Goal: Information Seeking & Learning: Check status

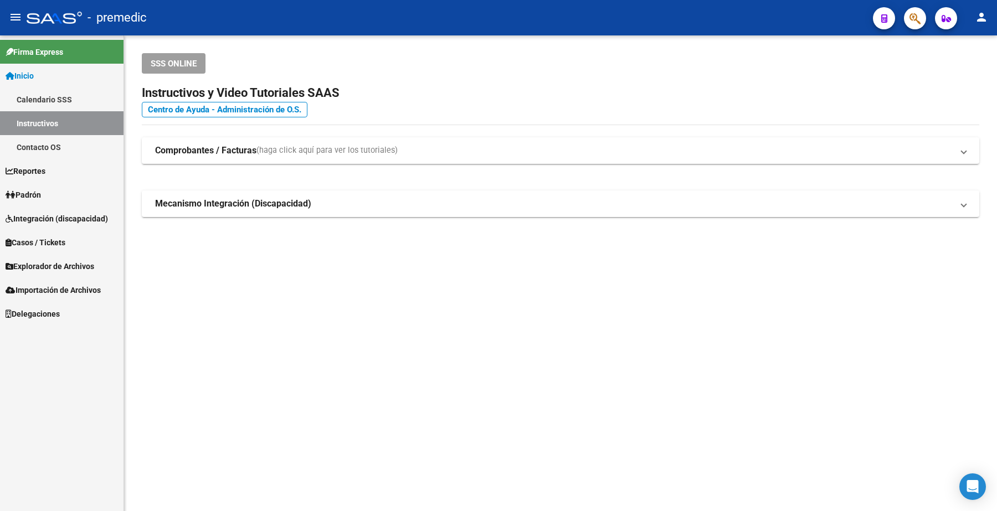
click at [48, 197] on link "Padrón" at bounding box center [62, 195] width 124 height 24
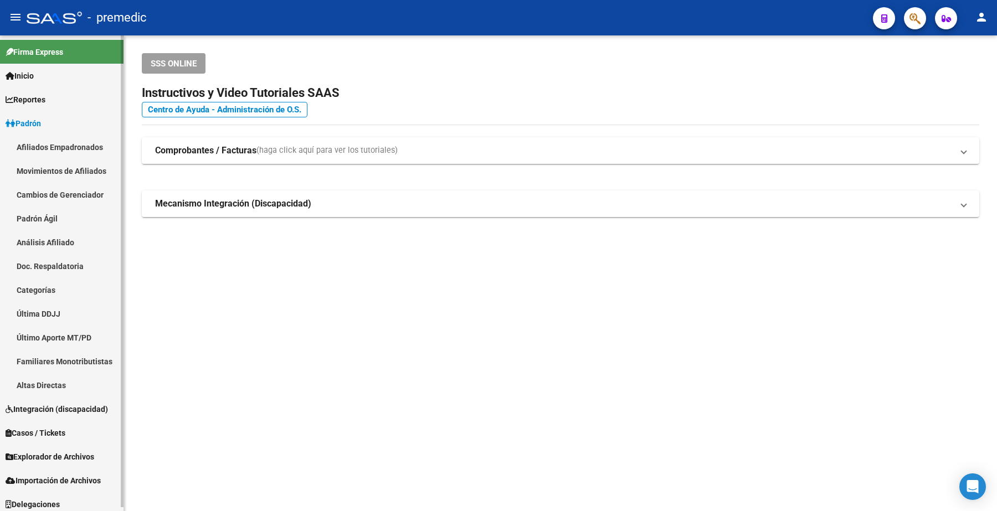
click at [42, 242] on link "Análisis Afiliado" at bounding box center [62, 242] width 124 height 24
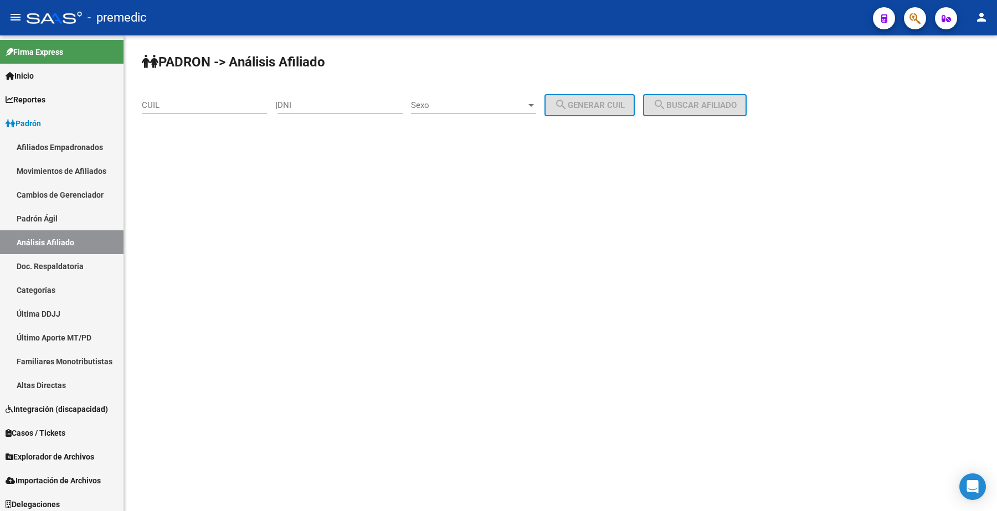
click at [233, 106] on input "CUIL" at bounding box center [204, 105] width 125 height 10
paste input "20-34495407-1"
click at [737, 103] on span "search Buscar afiliado" at bounding box center [695, 105] width 84 height 10
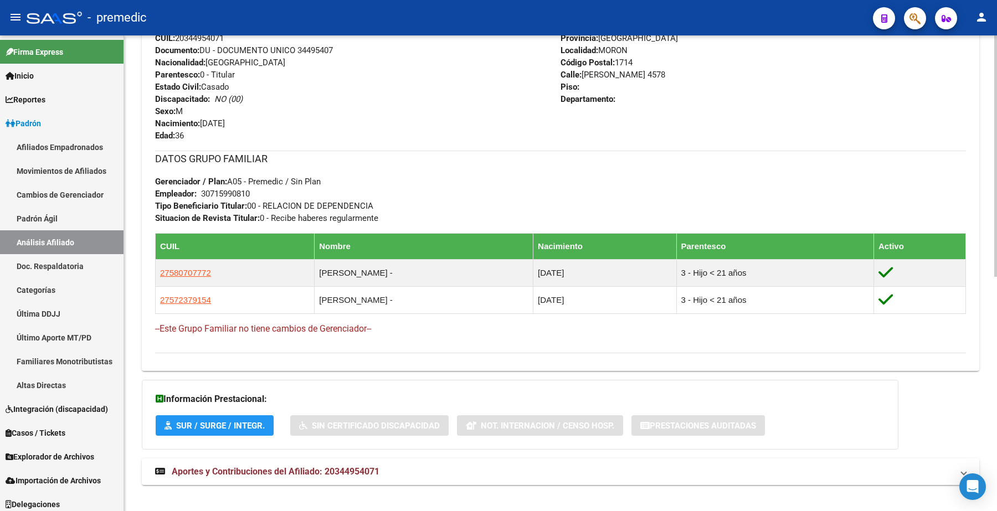
scroll to position [463, 0]
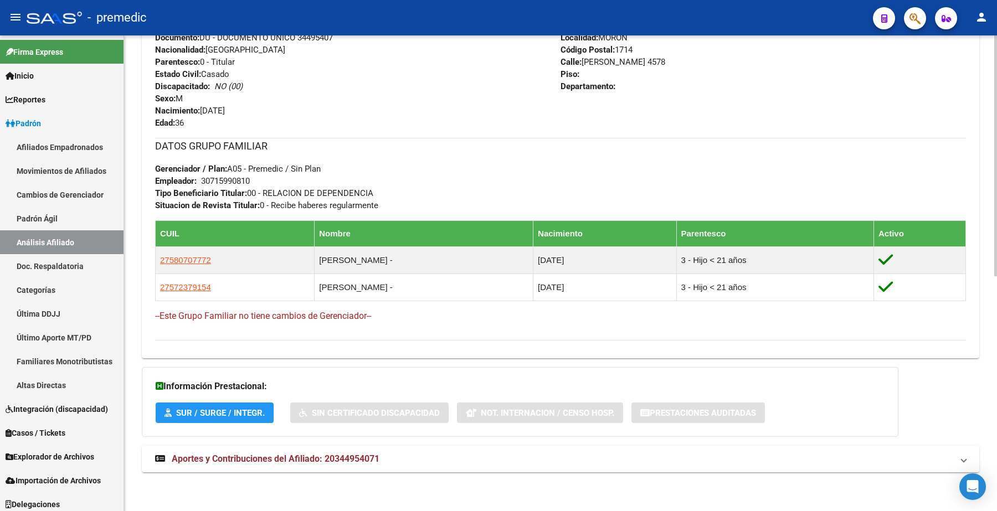
click at [248, 455] on span "Aportes y Contribuciones del Afiliado: 20344954071" at bounding box center [276, 459] width 208 height 11
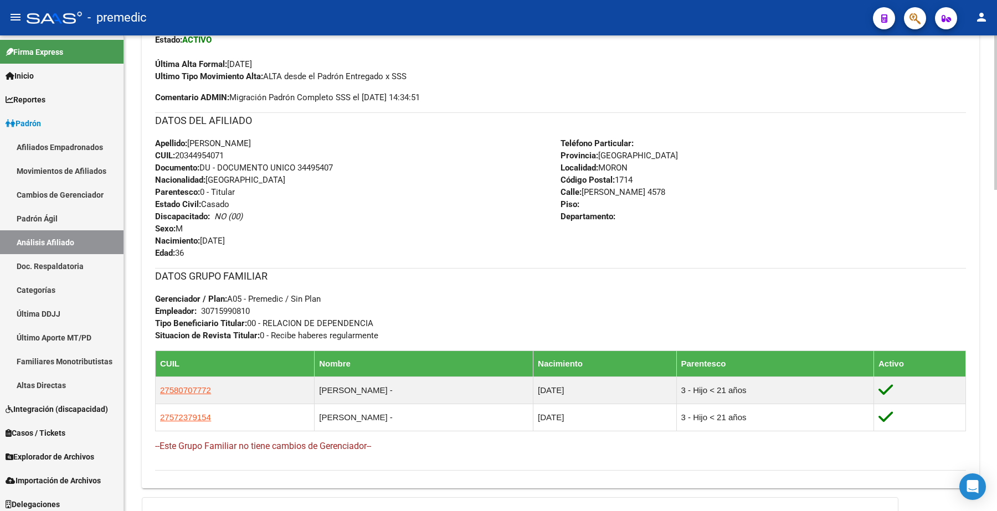
scroll to position [0, 0]
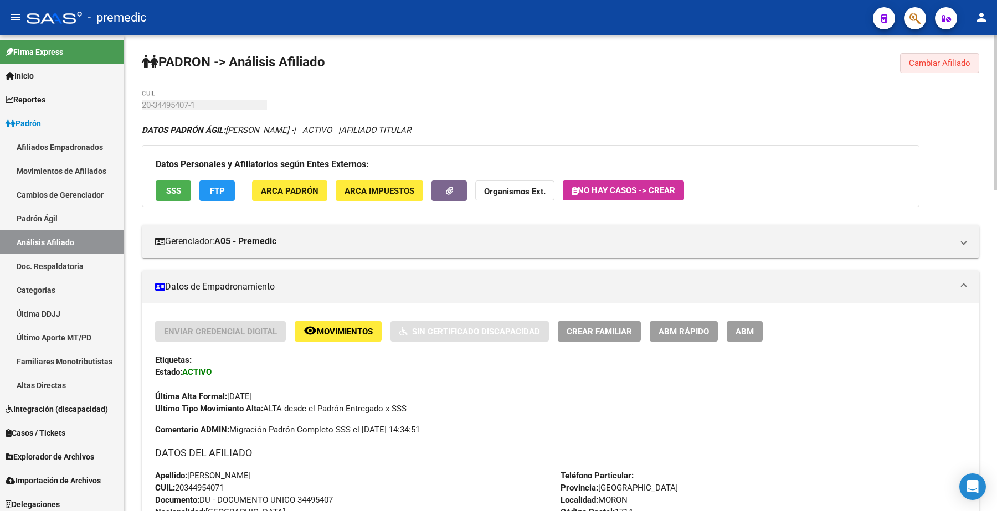
click at [942, 59] on span "Cambiar Afiliado" at bounding box center [939, 63] width 61 height 10
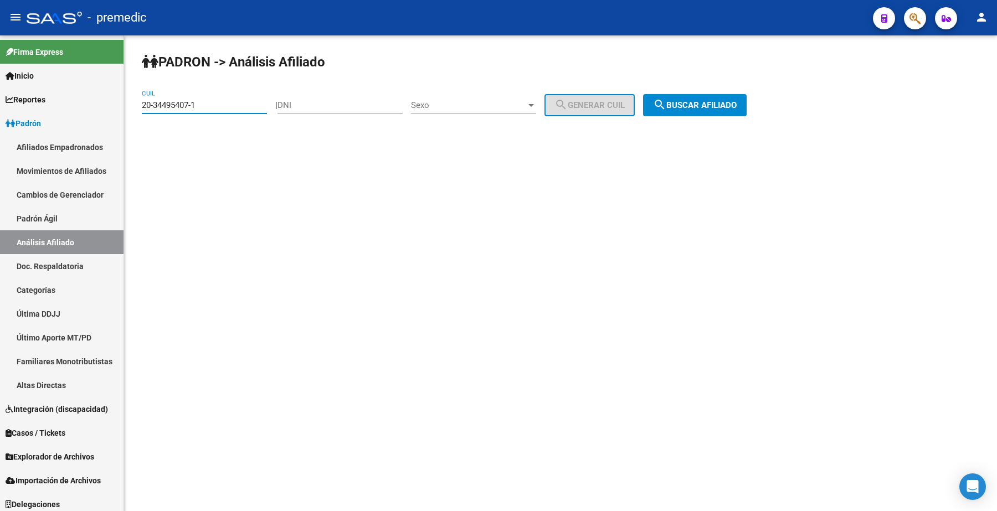
drag, startPoint x: 52, startPoint y: 101, endPoint x: 218, endPoint y: 114, distance: 166.7
click at [48, 101] on mat-sidenav-container "Firma Express Inicio Calendario SSS Instructivos Contacto OS Reportes Padrón Tr…" at bounding box center [498, 273] width 997 height 476
paste input "7-41247033-3"
click at [696, 105] on span "search Buscar afiliado" at bounding box center [695, 105] width 84 height 10
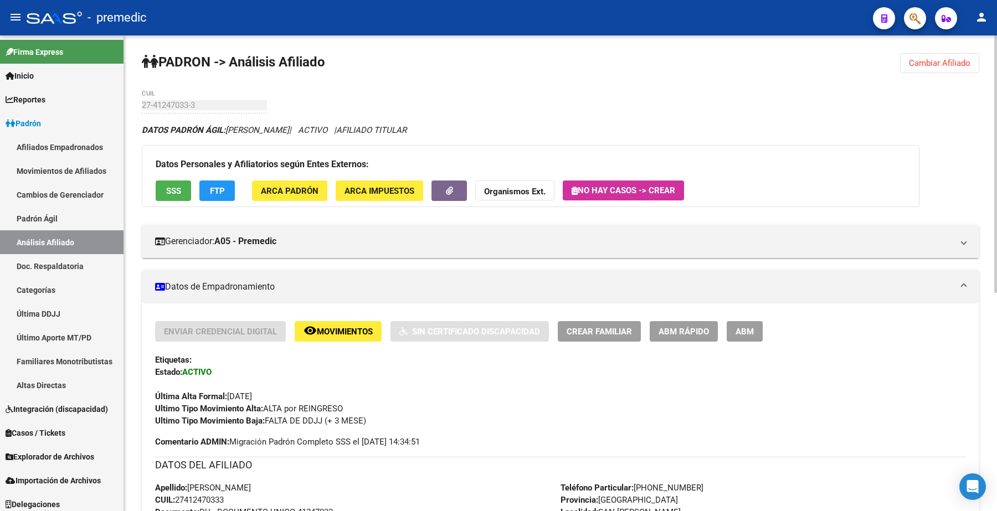
click at [931, 61] on span "Cambiar Afiliado" at bounding box center [939, 63] width 61 height 10
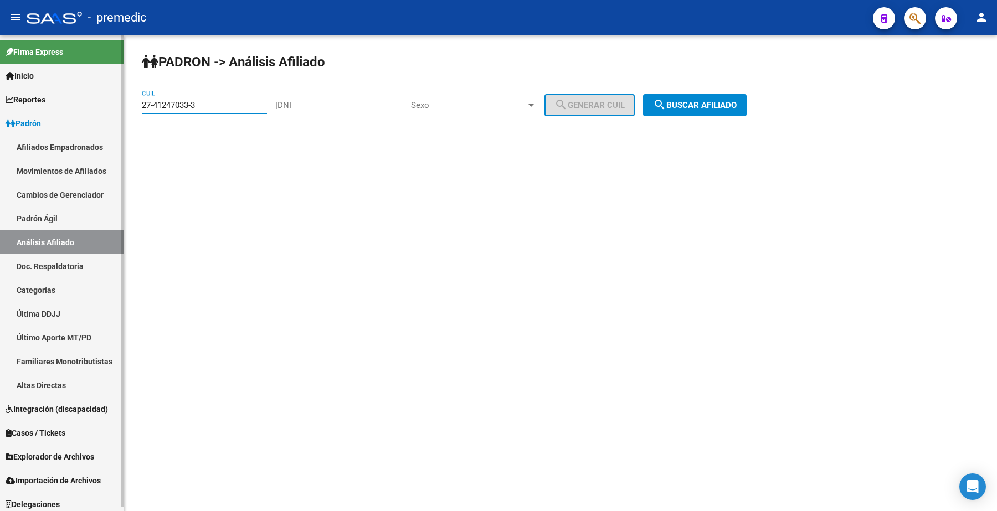
drag, startPoint x: 212, startPoint y: 102, endPoint x: 0, endPoint y: 68, distance: 215.0
click at [0, 68] on mat-sidenav-container "Firma Express Inicio Calendario SSS Instructivos Contacto OS Reportes Padrón Tr…" at bounding box center [498, 273] width 997 height 476
paste input "0-22328312-9"
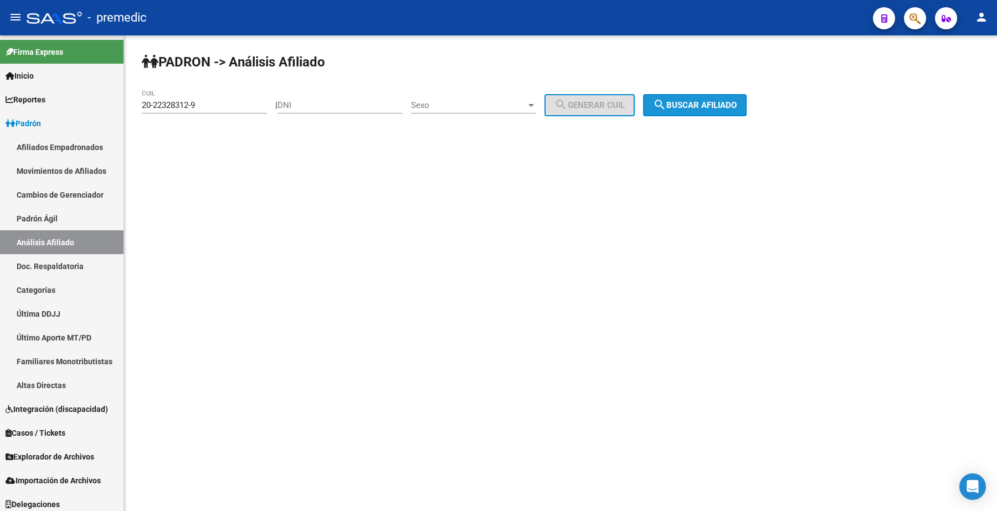
click at [730, 109] on span "search Buscar afiliado" at bounding box center [695, 105] width 84 height 10
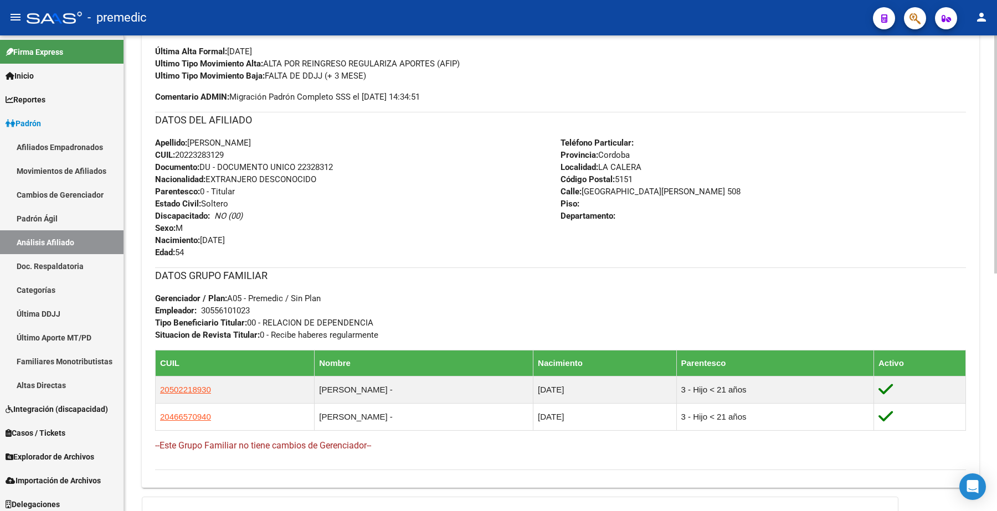
scroll to position [475, 0]
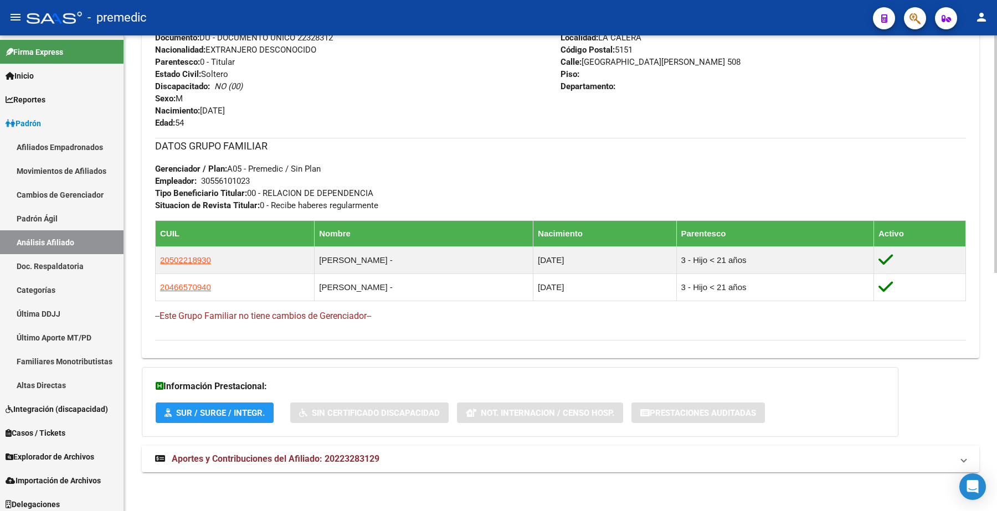
click at [241, 457] on span "Aportes y Contribuciones del Afiliado: 20223283129" at bounding box center [276, 459] width 208 height 11
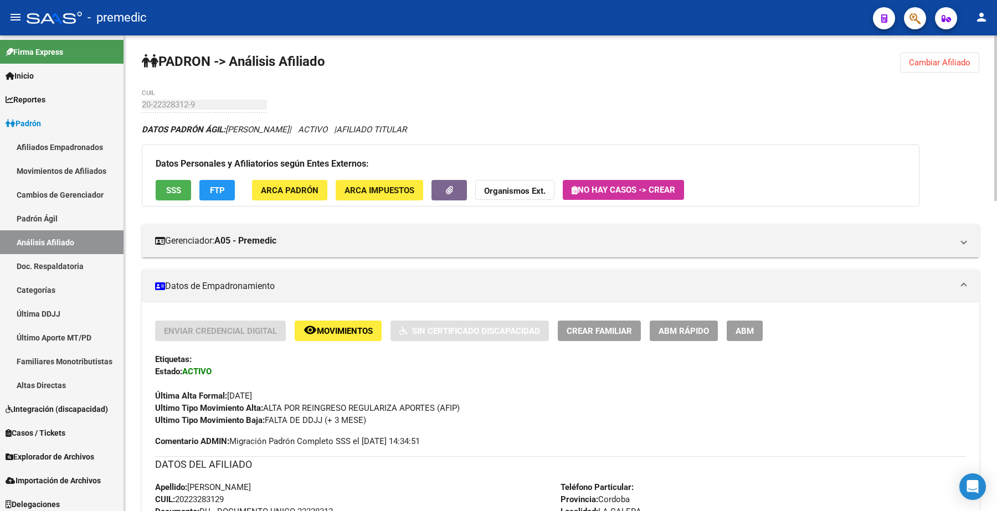
scroll to position [0, 0]
click at [940, 59] on span "Cambiar Afiliado" at bounding box center [939, 63] width 61 height 10
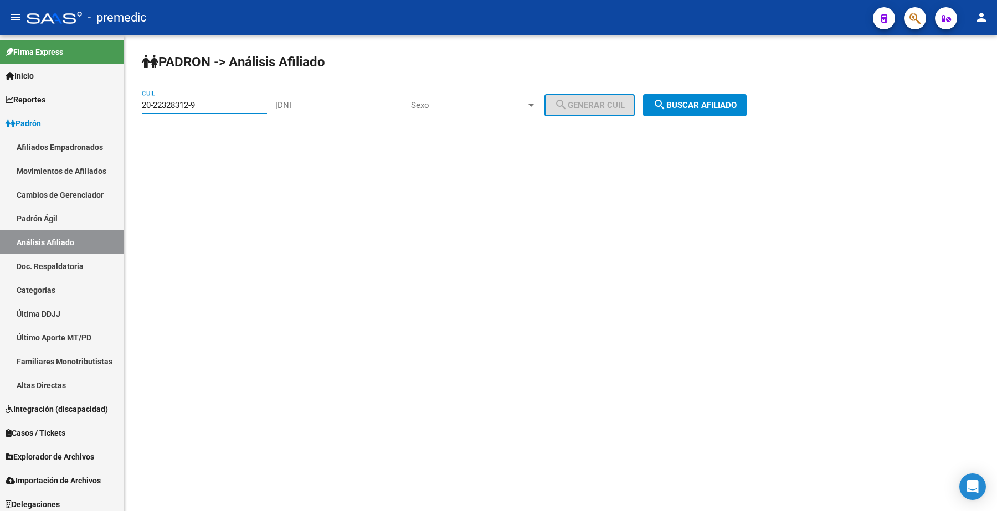
drag, startPoint x: 230, startPoint y: 104, endPoint x: 148, endPoint y: 96, distance: 83.0
click at [101, 93] on mat-sidenav-container "Firma Express Inicio Calendario SSS Instructivos Contacto OS Reportes Padrón Tr…" at bounding box center [498, 273] width 997 height 476
click at [709, 90] on div "PADRON -> Análisis Afiliado 20-22328312-9 CUIL | DNI Sexo Sexo search Generar C…" at bounding box center [560, 93] width 873 height 116
click at [708, 101] on span "search Buscar afiliado" at bounding box center [695, 105] width 84 height 10
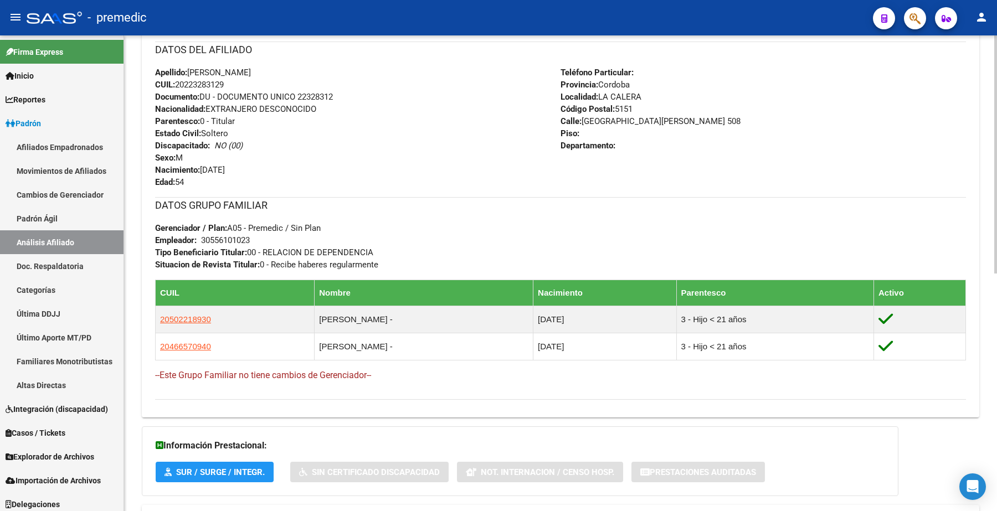
scroll to position [475, 0]
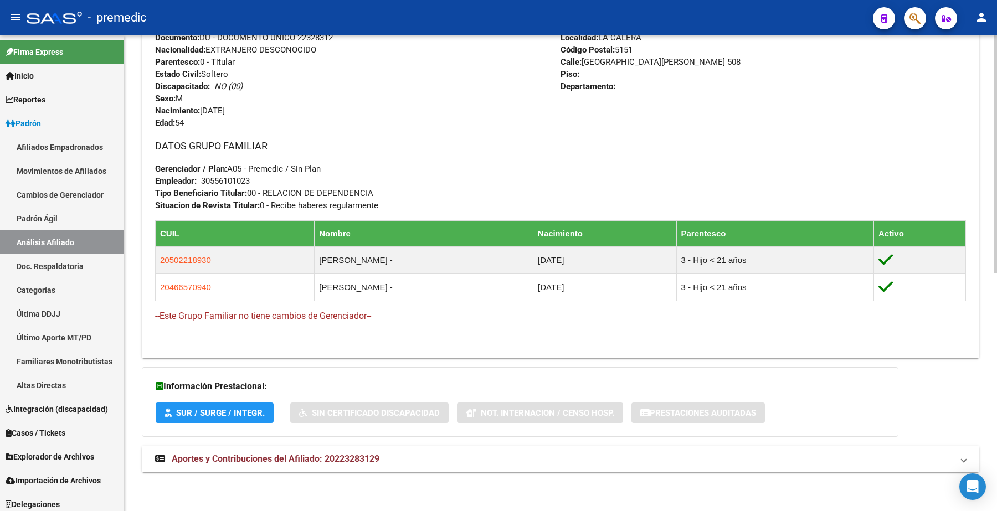
click at [233, 454] on span "Aportes y Contribuciones del Afiliado: 20223283129" at bounding box center [276, 459] width 208 height 11
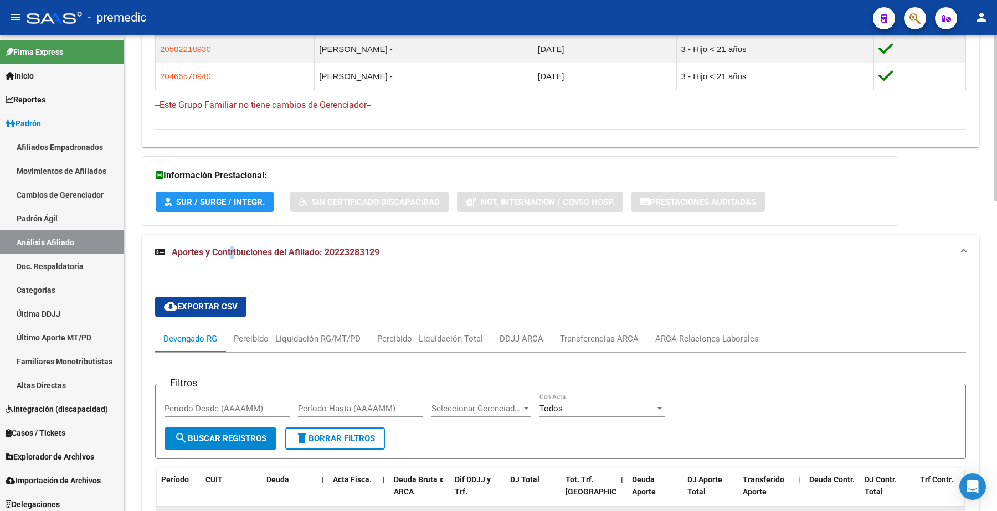
scroll to position [887, 0]
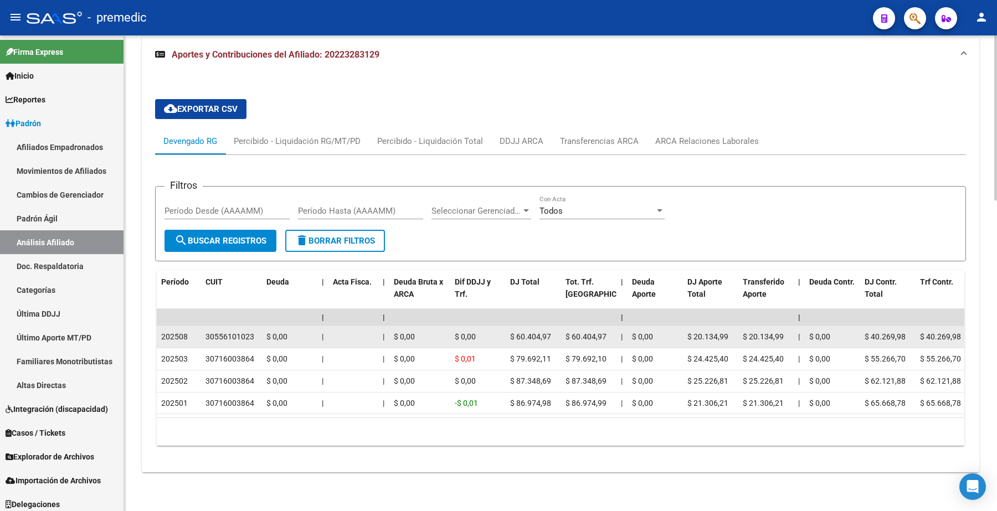
click at [225, 331] on div "30556101023" at bounding box center [230, 337] width 49 height 13
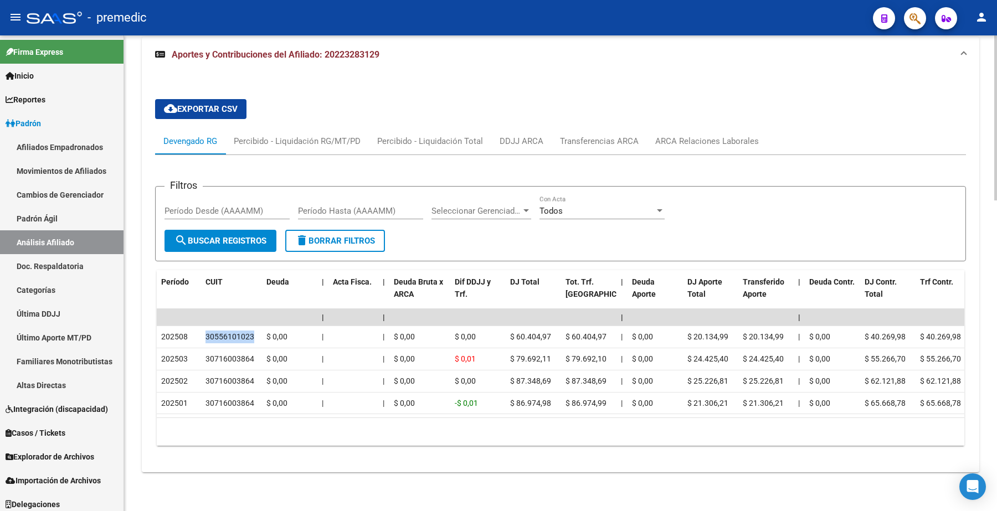
copy div "30556101023"
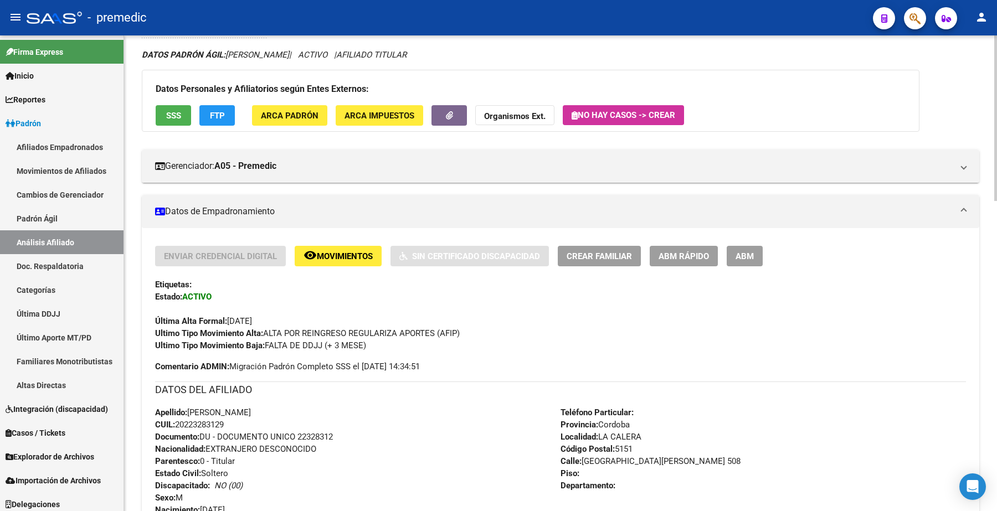
scroll to position [0, 0]
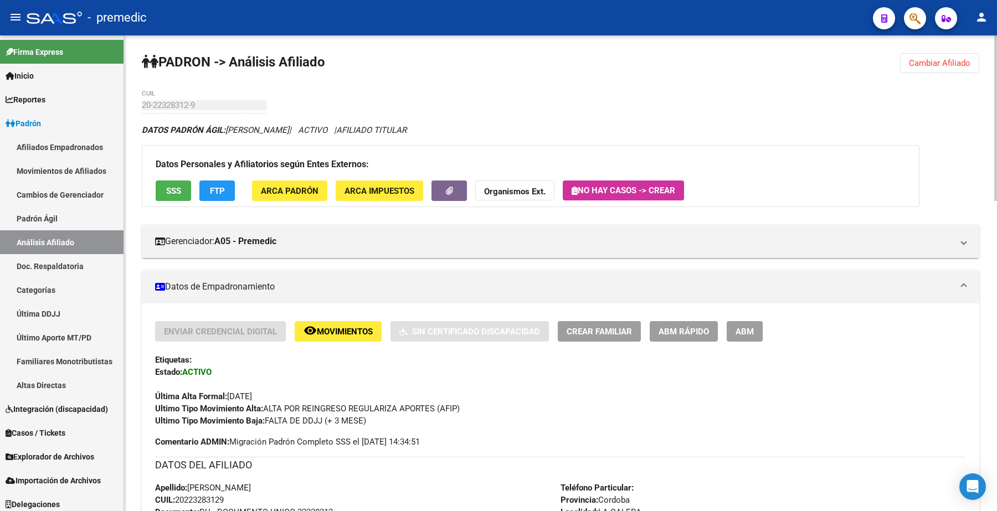
drag, startPoint x: 925, startPoint y: 51, endPoint x: 597, endPoint y: 111, distance: 334.1
click at [930, 61] on span "Cambiar Afiliado" at bounding box center [939, 63] width 61 height 10
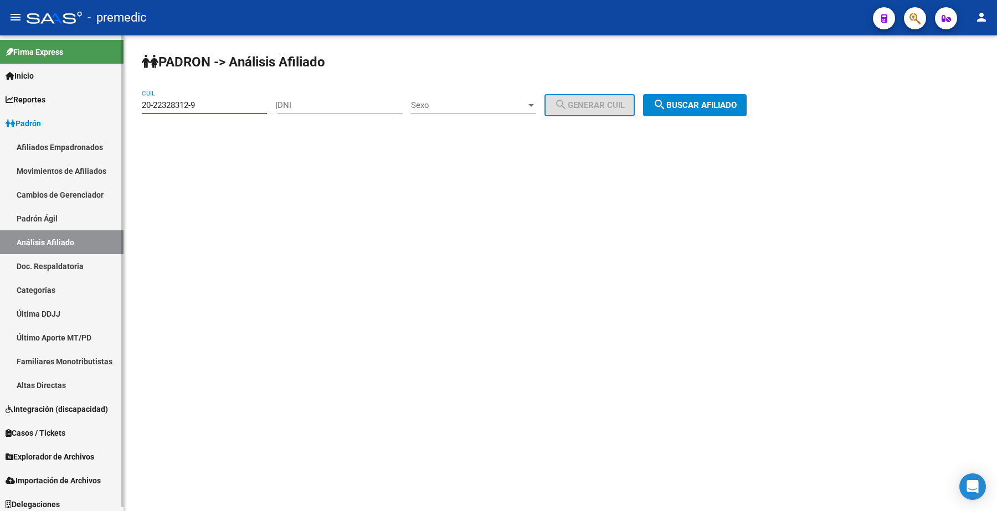
drag, startPoint x: 169, startPoint y: 109, endPoint x: 12, endPoint y: 88, distance: 158.8
click at [0, 88] on mat-sidenav-container "Firma Express Inicio Calendario SSS Instructivos Contacto OS Reportes Padrón Tr…" at bounding box center [498, 273] width 997 height 476
paste input "4218343-7"
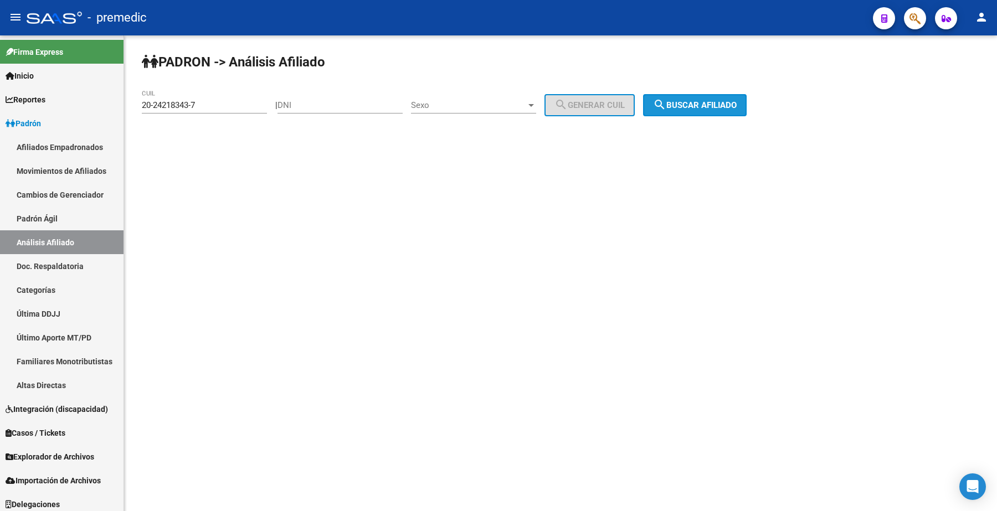
click at [718, 110] on button "search Buscar afiliado" at bounding box center [695, 105] width 104 height 22
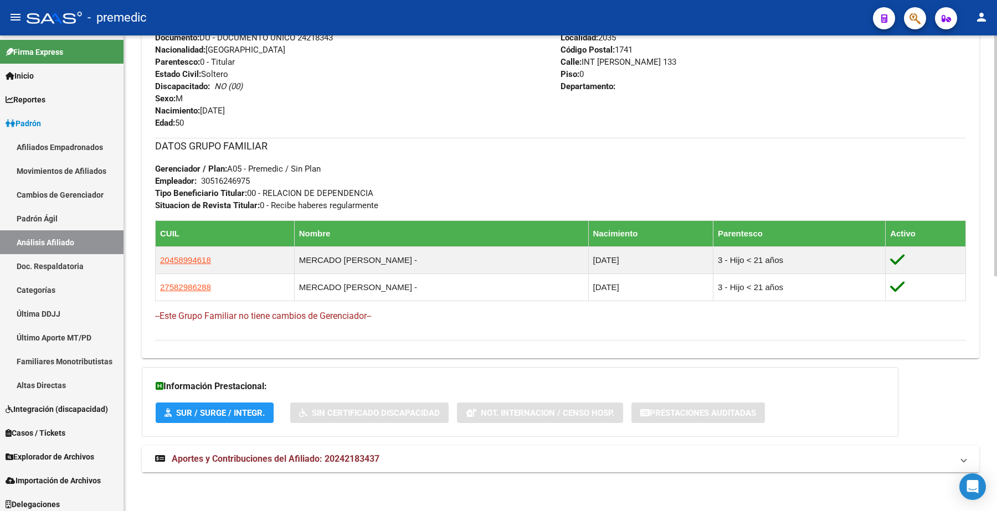
drag, startPoint x: 238, startPoint y: 454, endPoint x: 245, endPoint y: 455, distance: 7.2
click at [240, 454] on span "Aportes y Contribuciones del Afiliado: 20242183437" at bounding box center [276, 459] width 208 height 11
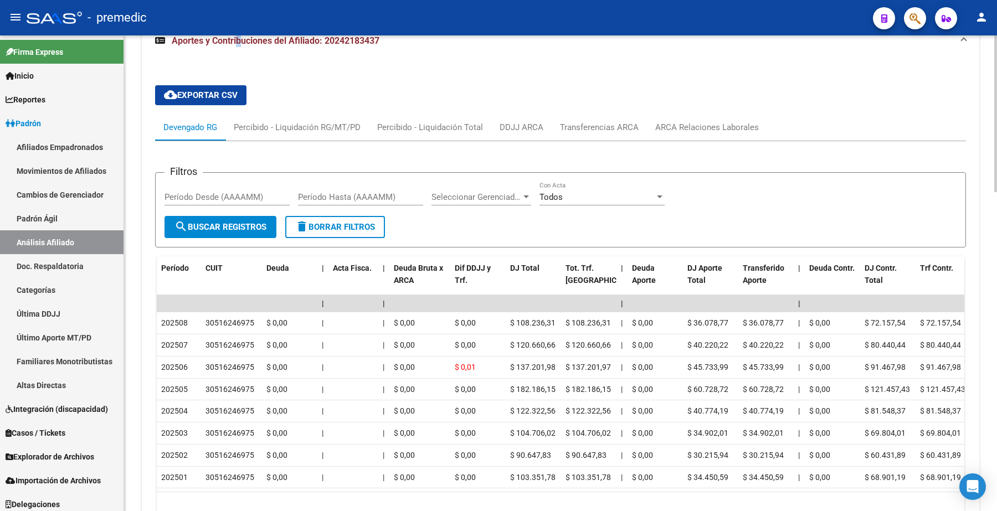
scroll to position [956, 0]
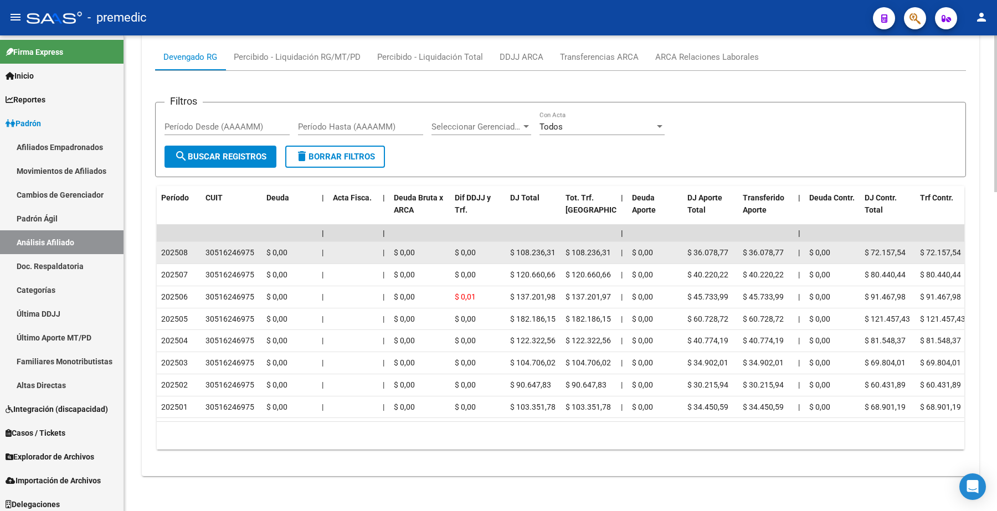
click at [250, 250] on div "30516246975" at bounding box center [230, 253] width 49 height 13
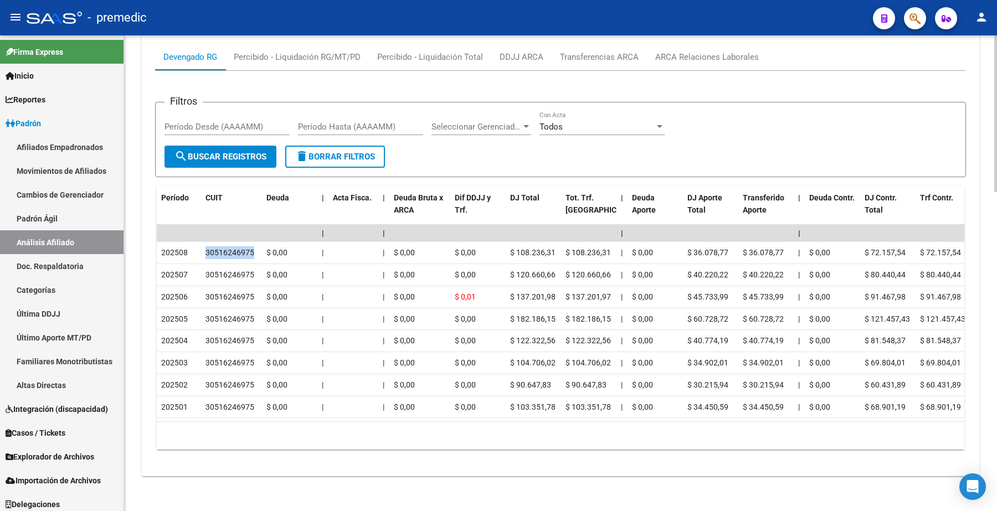
copy div "30516246975"
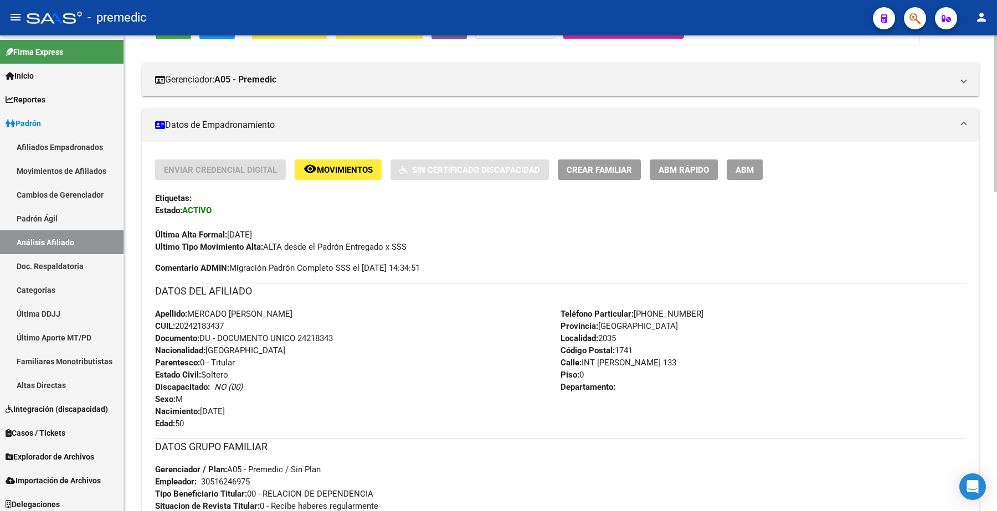
scroll to position [0, 0]
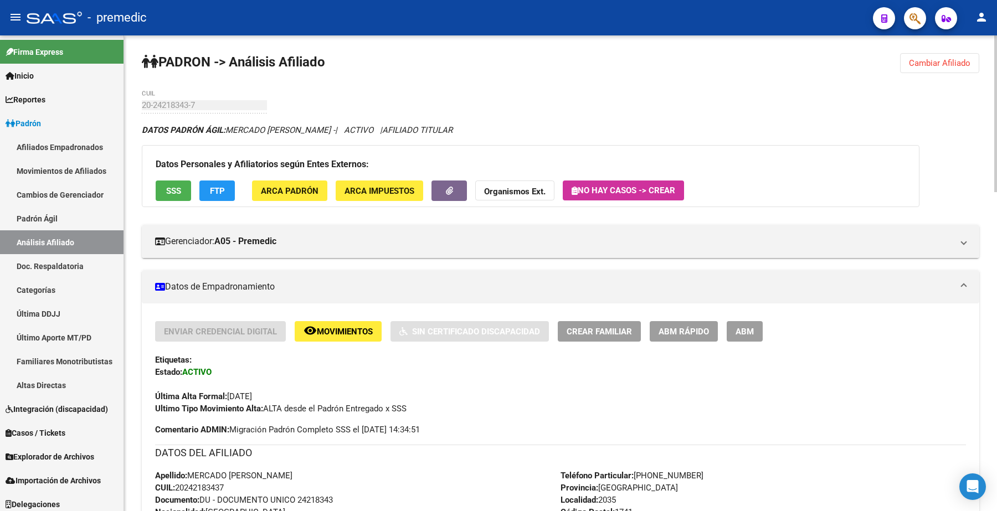
click at [956, 71] on button "Cambiar Afiliado" at bounding box center [939, 63] width 79 height 20
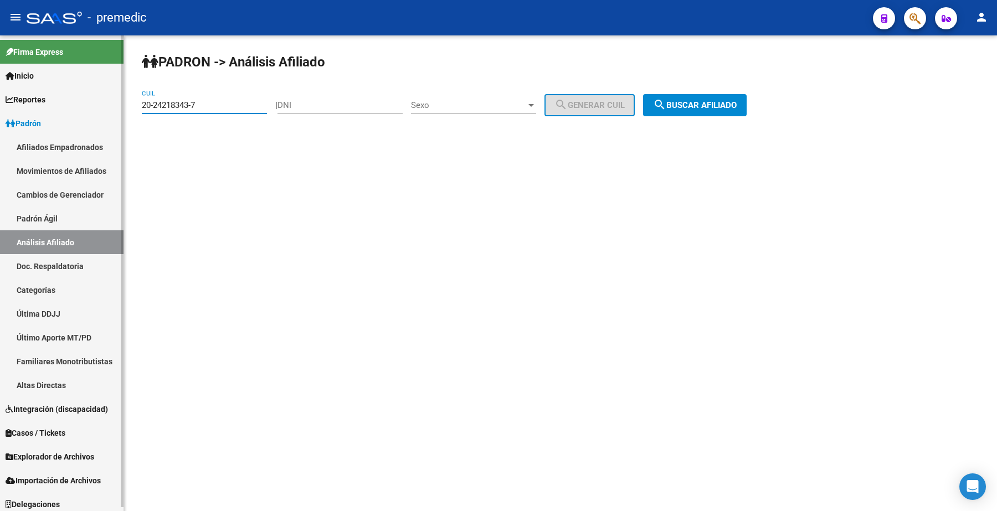
drag, startPoint x: 194, startPoint y: 109, endPoint x: 48, endPoint y: 110, distance: 146.3
click at [48, 110] on mat-sidenav-container "Firma Express Inicio Calendario SSS Instructivos Contacto OS Reportes Padrón Tr…" at bounding box center [498, 273] width 997 height 476
drag, startPoint x: 171, startPoint y: 98, endPoint x: 17, endPoint y: 100, distance: 153.5
click at [0, 98] on mat-sidenav-container "Firma Express Inicio Calendario SSS Instructivos Contacto OS Reportes Padrón Tr…" at bounding box center [498, 273] width 997 height 476
paste input "41390574-6"
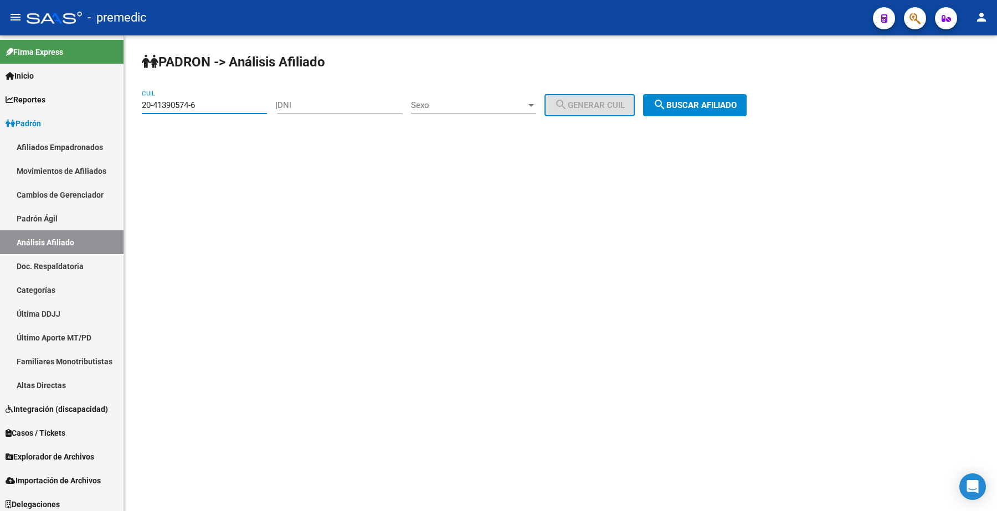
click at [704, 90] on div "PADRON -> Análisis Afiliado 20-41390574-6 CUIL | DNI Sexo Sexo search Generar C…" at bounding box center [560, 93] width 873 height 116
click at [698, 98] on button "search Buscar afiliado" at bounding box center [695, 105] width 104 height 22
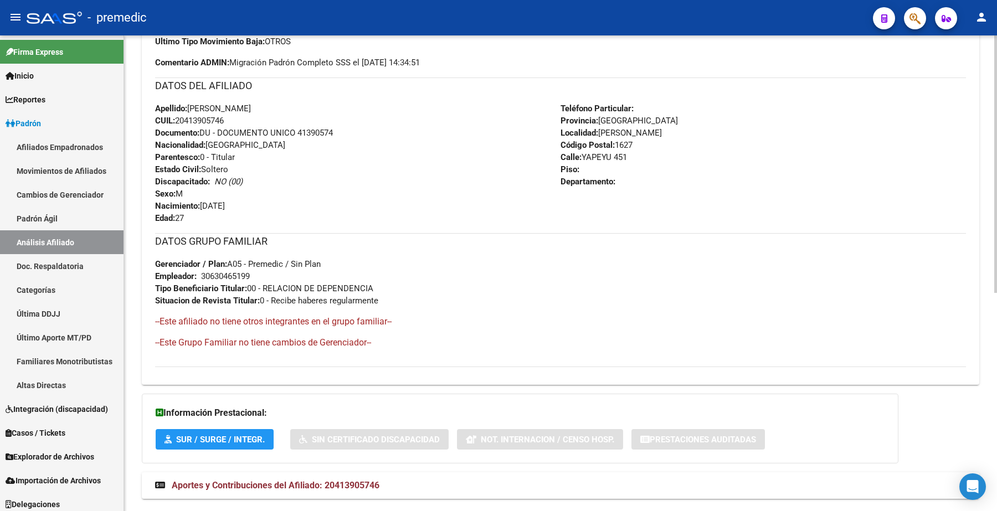
scroll to position [405, 0]
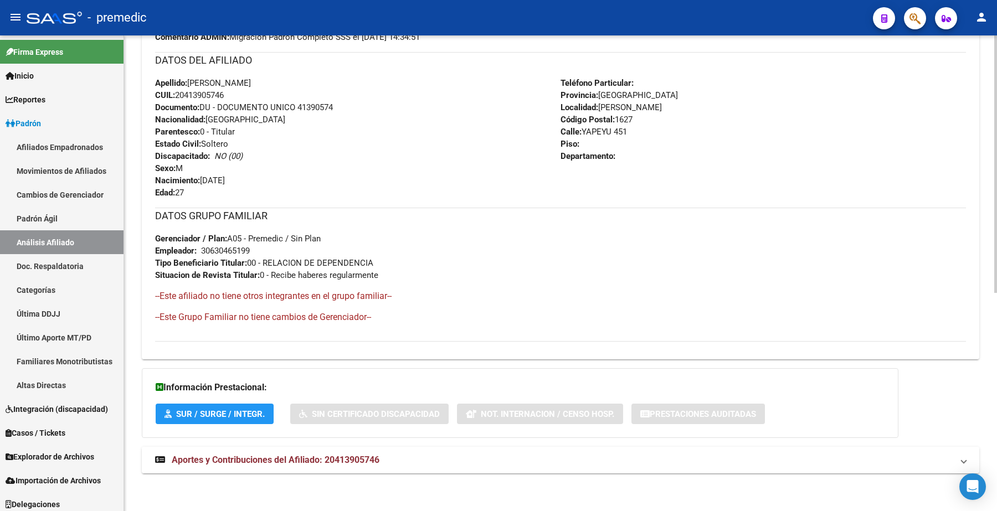
drag, startPoint x: 241, startPoint y: 467, endPoint x: 219, endPoint y: 457, distance: 24.1
click at [241, 466] on mat-expansion-panel-header "Aportes y Contribuciones del Afiliado: 20413905746" at bounding box center [561, 460] width 838 height 27
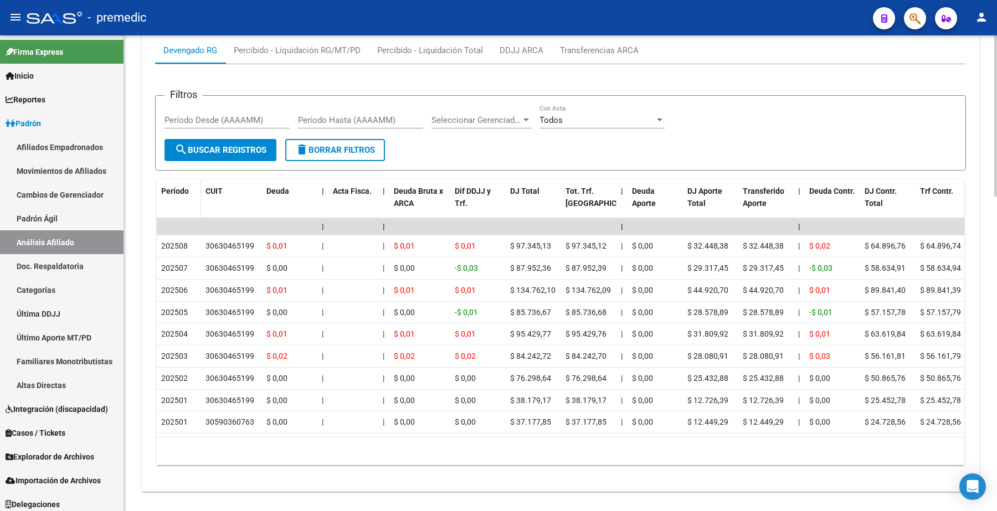
scroll to position [934, 0]
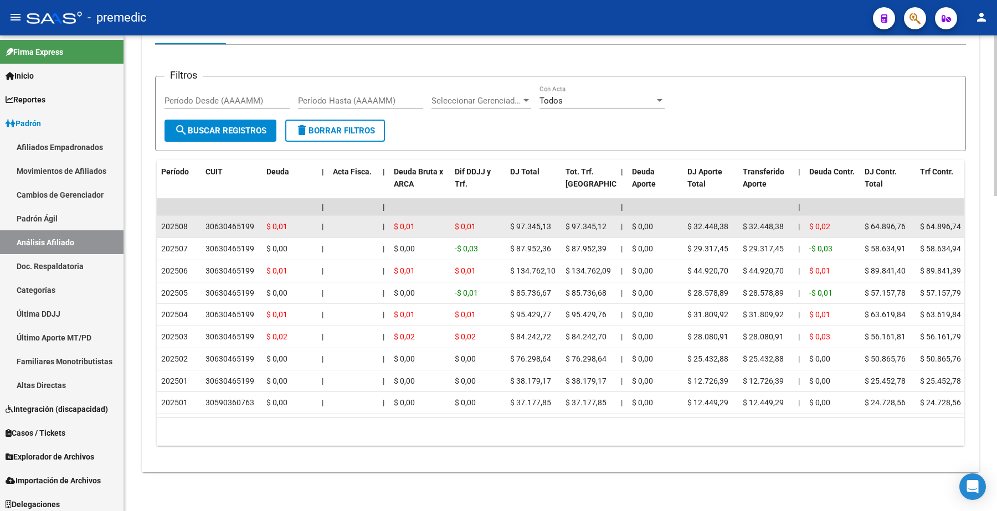
click at [226, 221] on div "30630465199" at bounding box center [230, 227] width 49 height 13
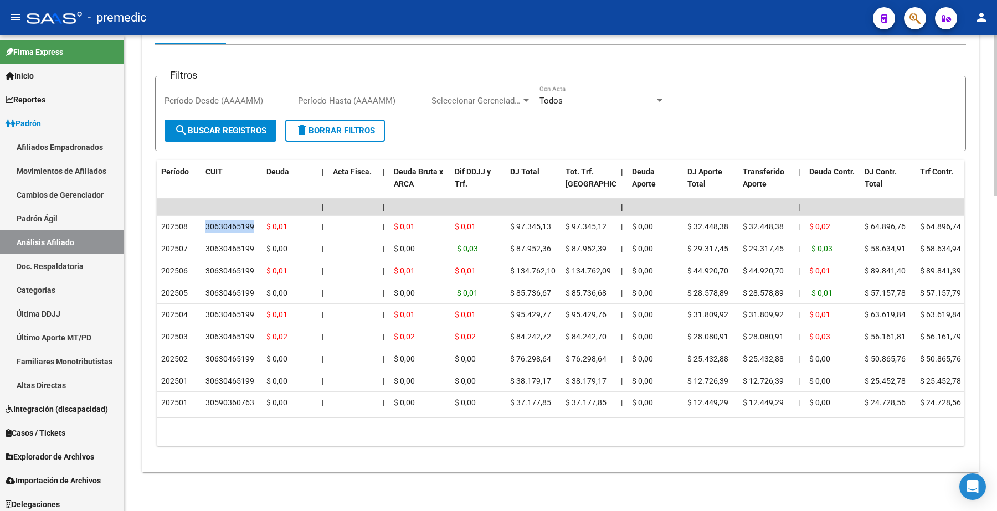
copy div "30630465199"
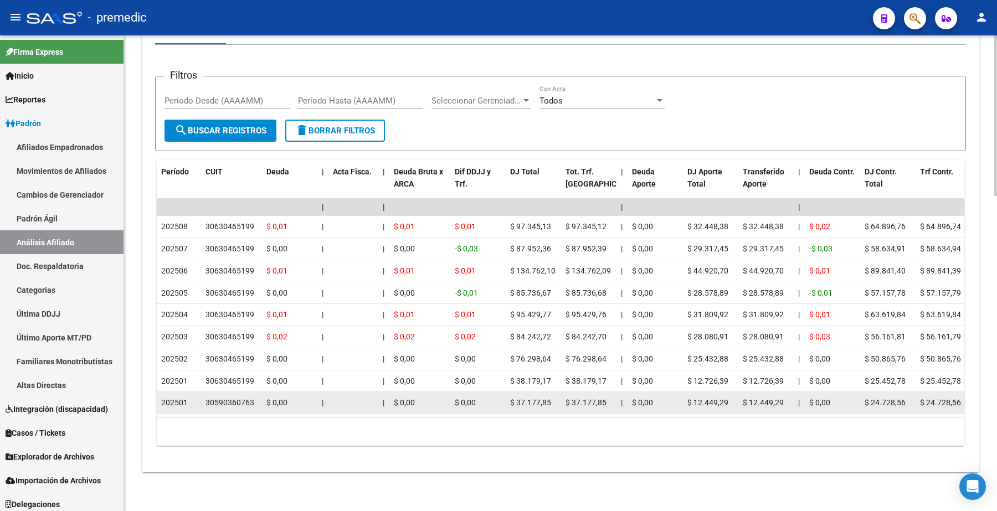
click at [212, 397] on div "30590360763" at bounding box center [230, 403] width 49 height 13
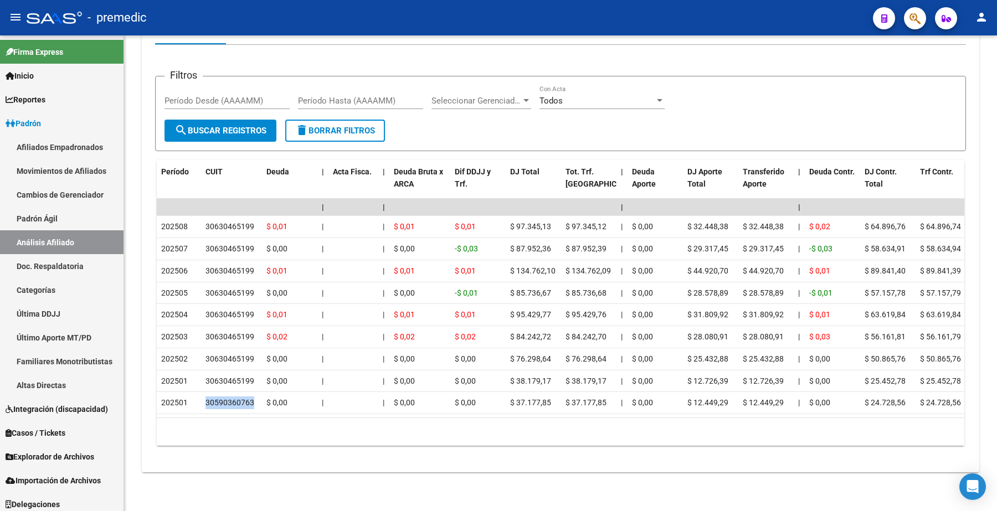
copy div "30590360763"
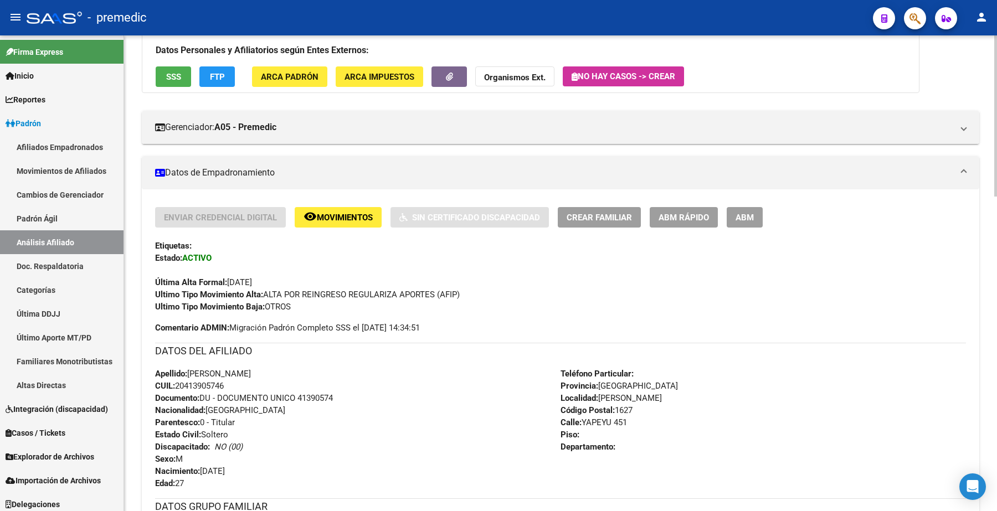
scroll to position [0, 0]
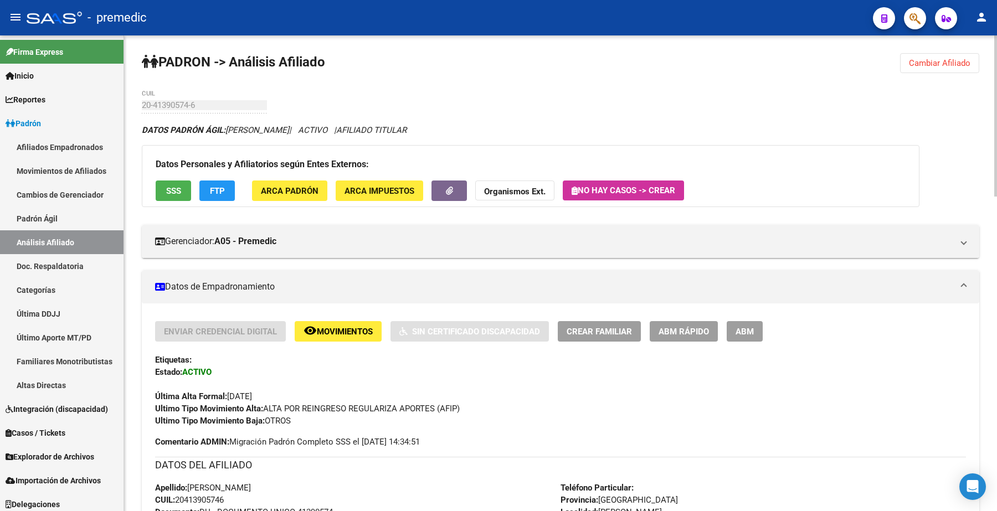
click at [935, 68] on button "Cambiar Afiliado" at bounding box center [939, 63] width 79 height 20
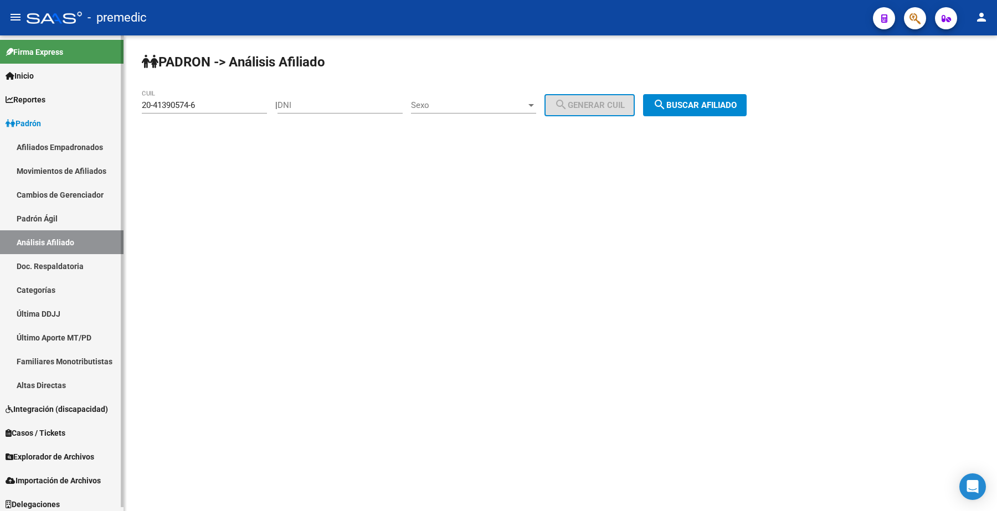
drag, startPoint x: 194, startPoint y: 101, endPoint x: 81, endPoint y: 100, distance: 113.0
click at [47, 93] on mat-sidenav-container "Firma Express Inicio Calendario SSS Instructivos Contacto OS Reportes Padrón Tr…" at bounding box center [498, 273] width 997 height 476
paste input "3-27116389-4"
type input "23-27116389-4"
click at [781, 99] on div "PADRON -> Análisis Afiliado 23-27116389-4 CUIL | DNI Sexo Sexo search Generar C…" at bounding box center [560, 93] width 873 height 116
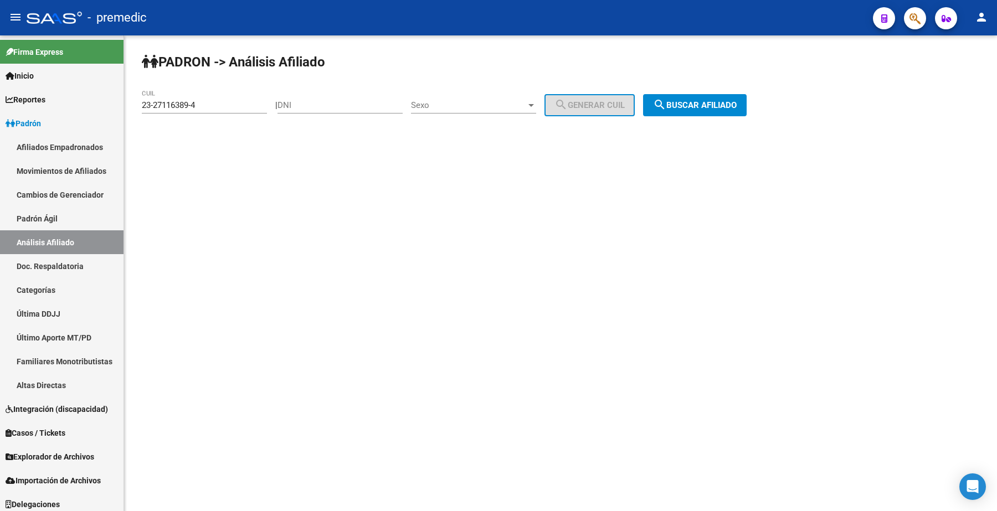
click at [727, 105] on span "search Buscar afiliado" at bounding box center [695, 105] width 84 height 10
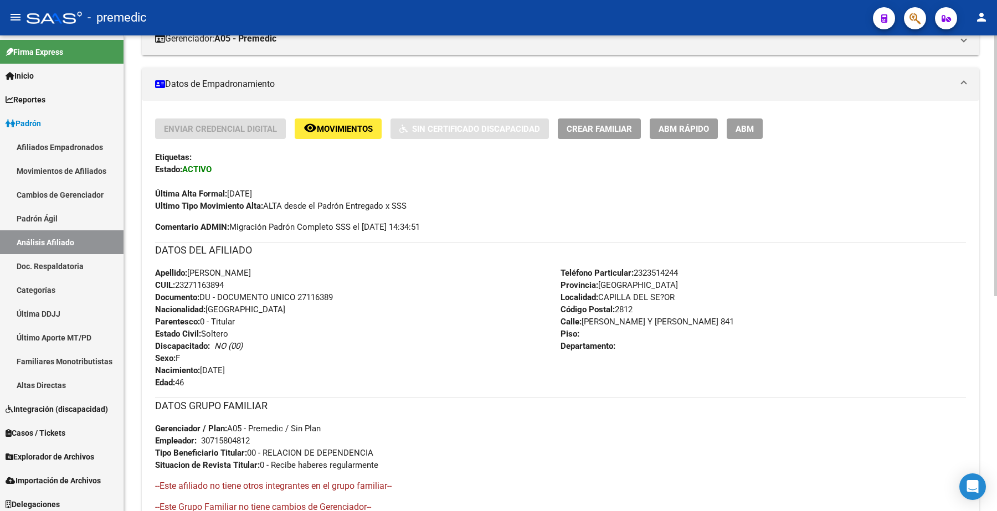
scroll to position [208, 0]
